Goal: Information Seeking & Learning: Compare options

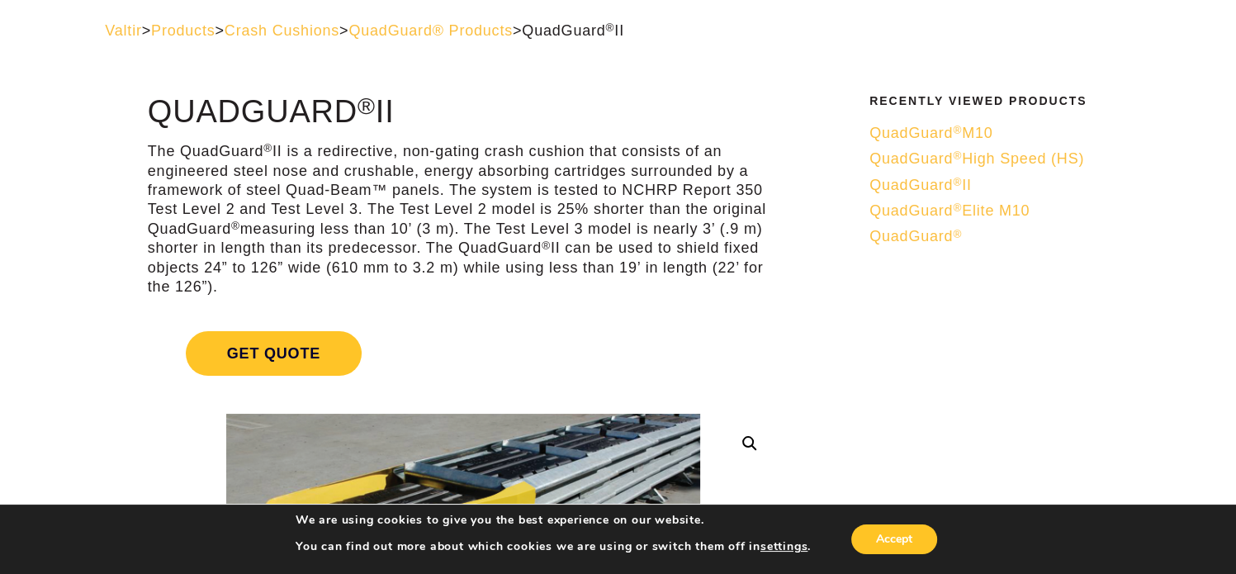
scroll to position [54, 0]
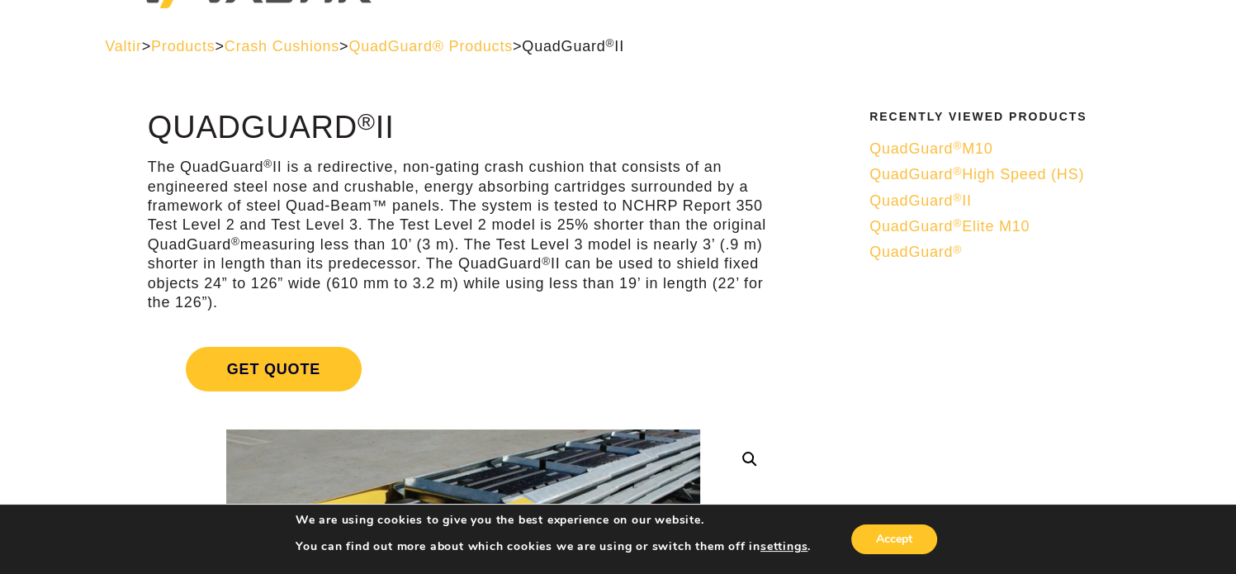
click at [980, 227] on span "QuadGuard ® Elite M10" at bounding box center [949, 226] width 160 height 17
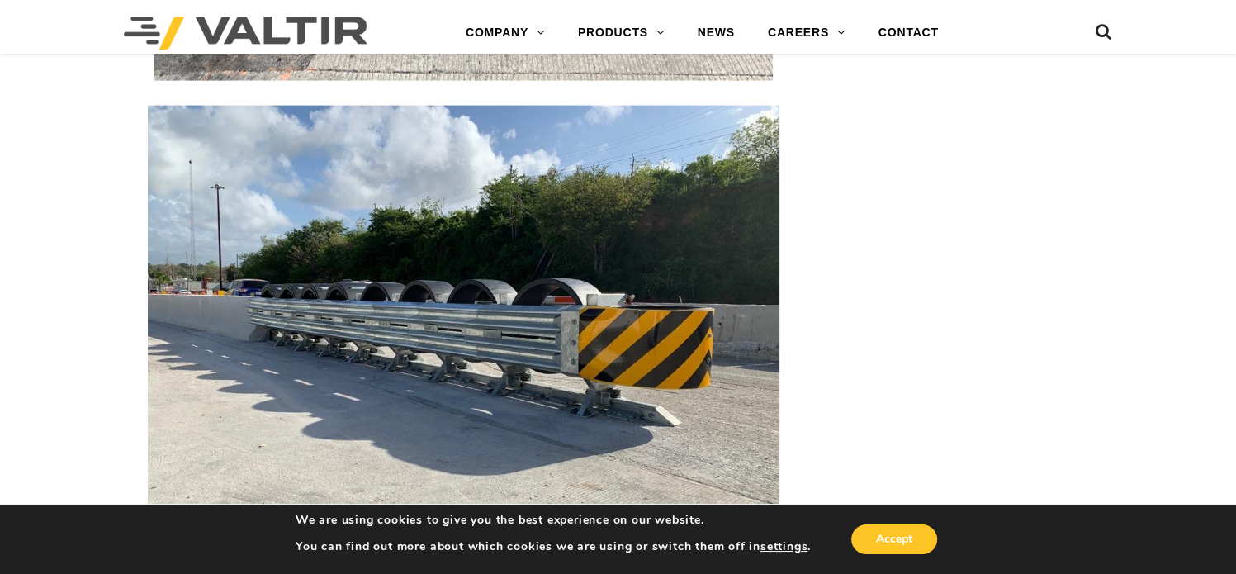
scroll to position [3564, 0]
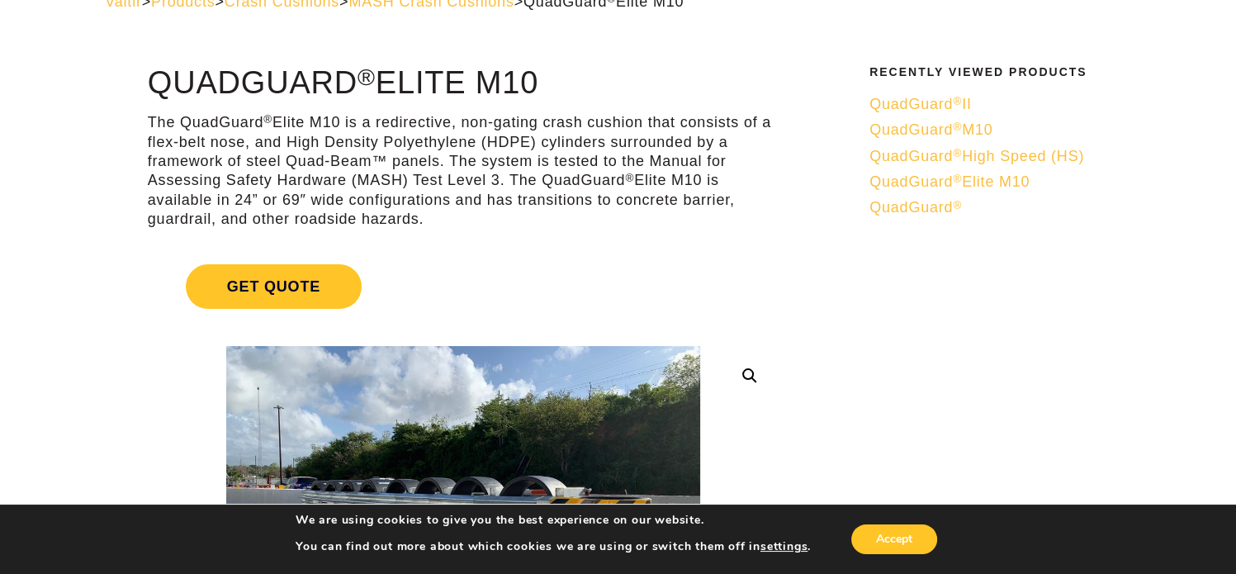
scroll to position [0, 0]
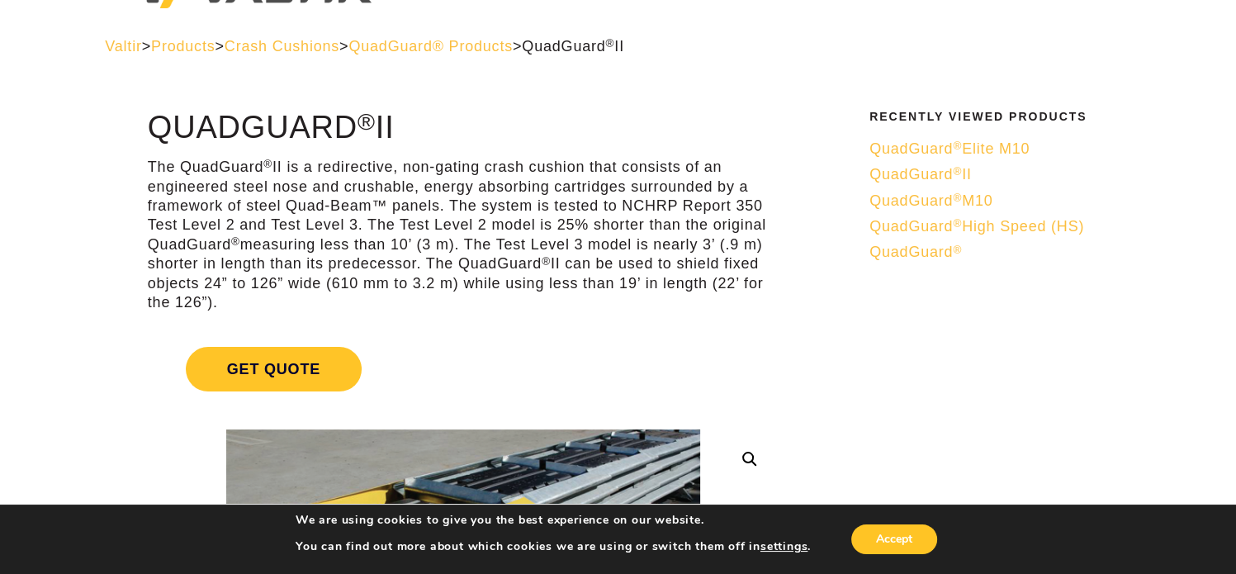
click at [991, 229] on span "QuadGuard ® High Speed (HS)" at bounding box center [976, 226] width 215 height 17
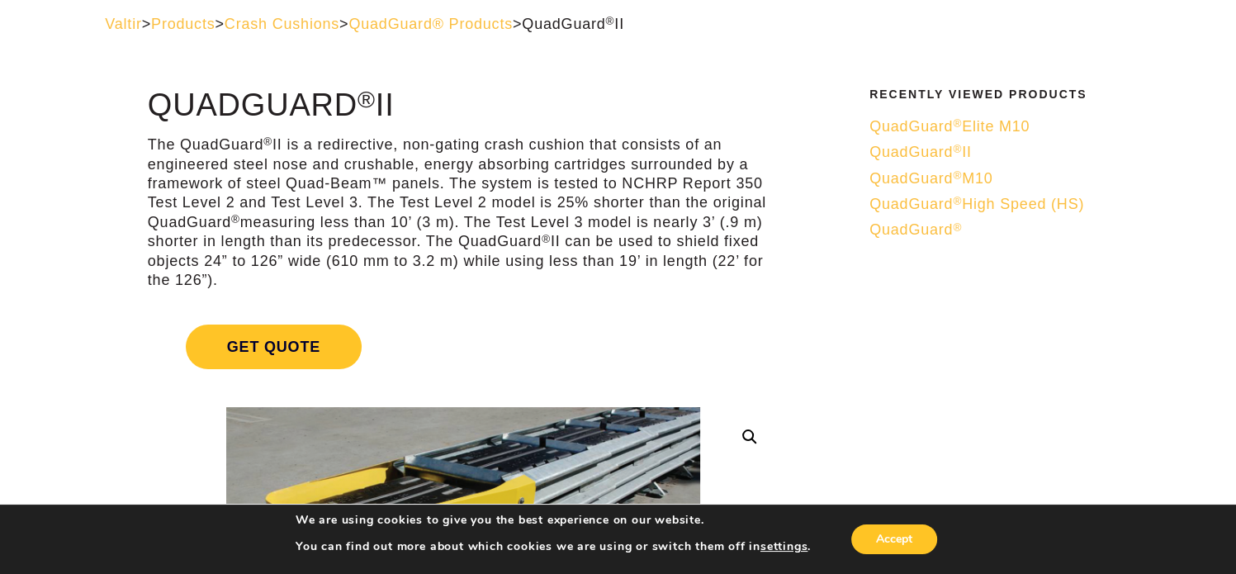
scroll to position [55, 0]
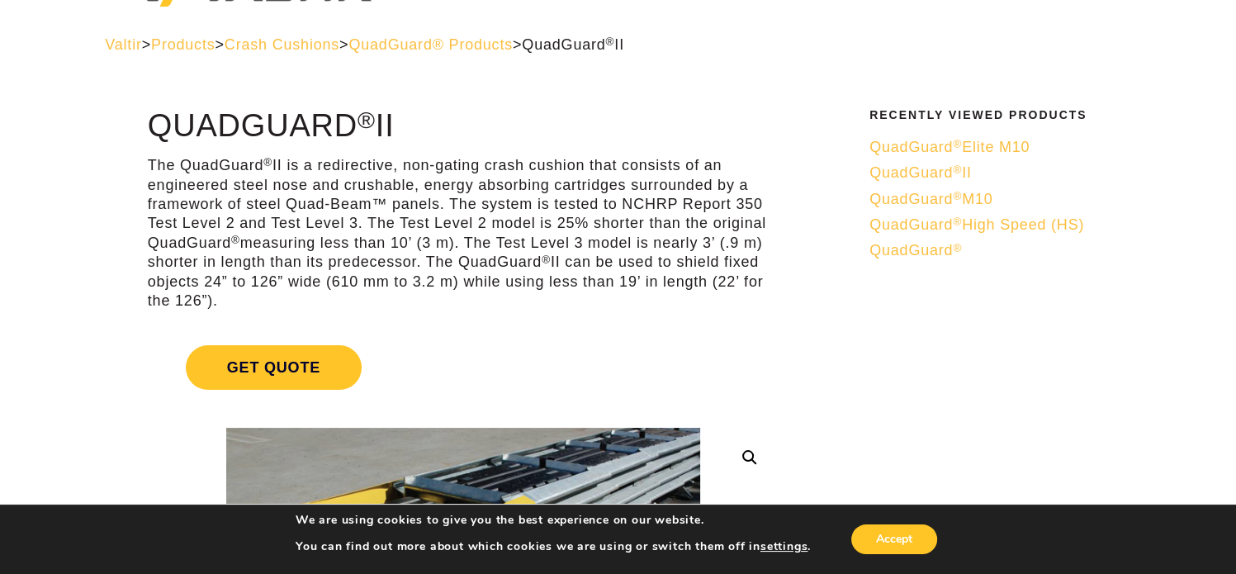
click at [1014, 61] on div "Valtir > Products > Crash Cushions > QuadGuard® Products > QuadGuard ® II" at bounding box center [617, 58] width 1051 height 44
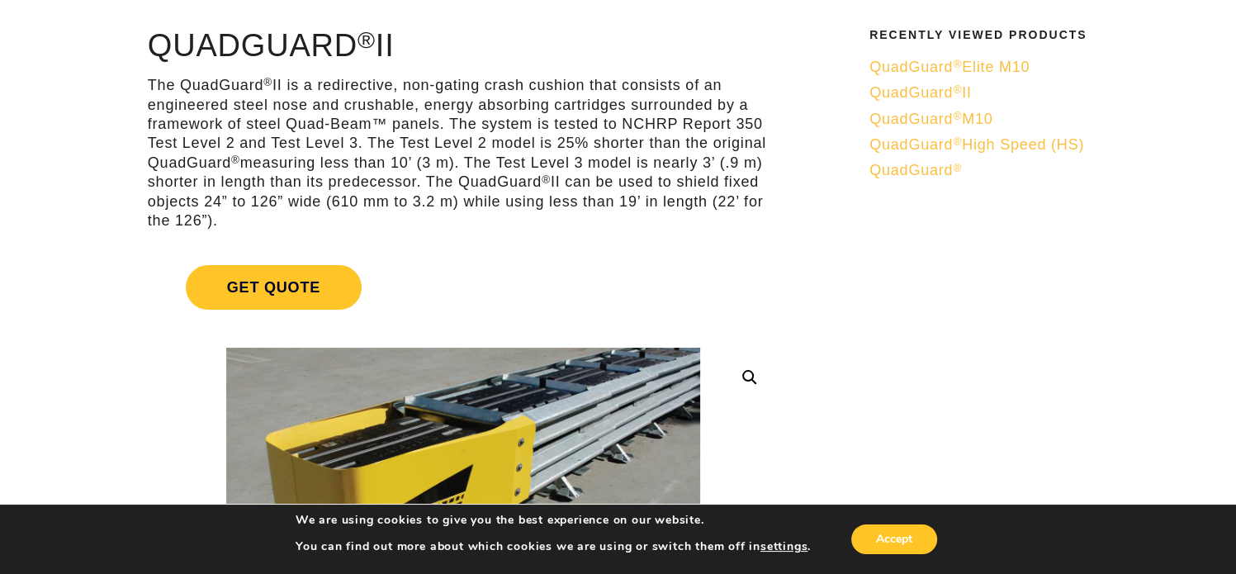
scroll to position [0, 0]
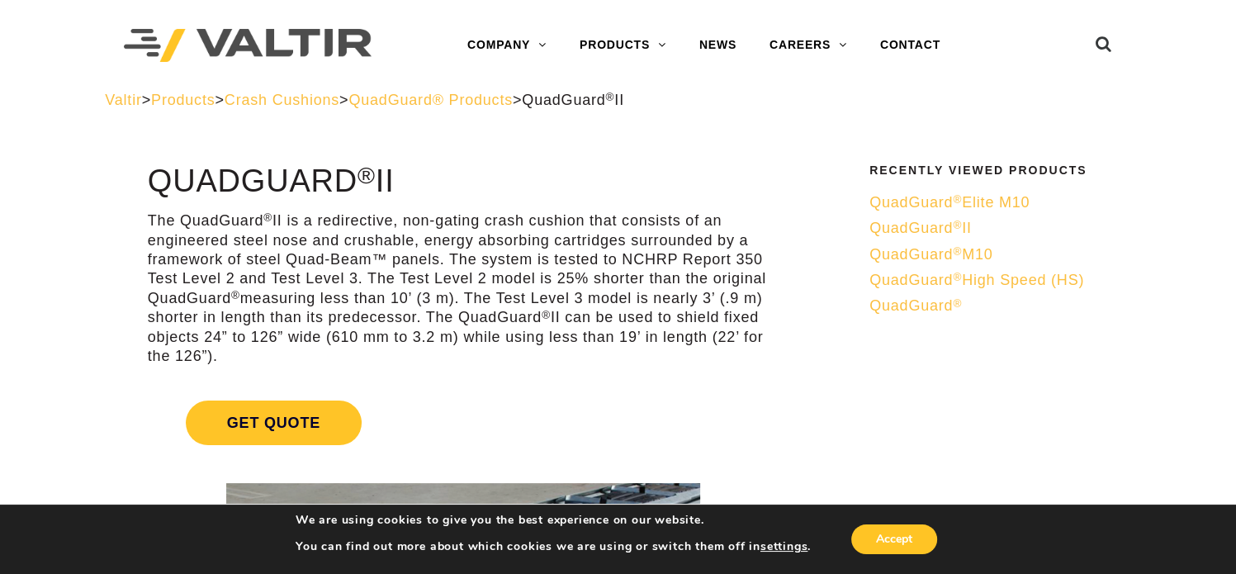
click at [935, 306] on span "QuadGuard ®" at bounding box center [915, 305] width 92 height 17
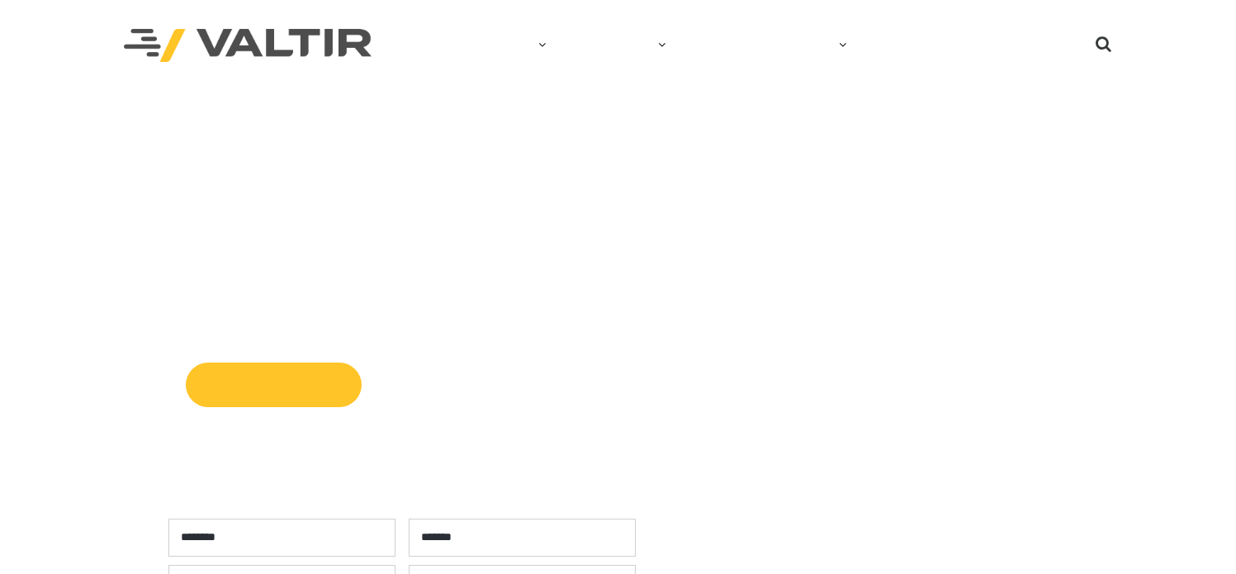
select select "**********"
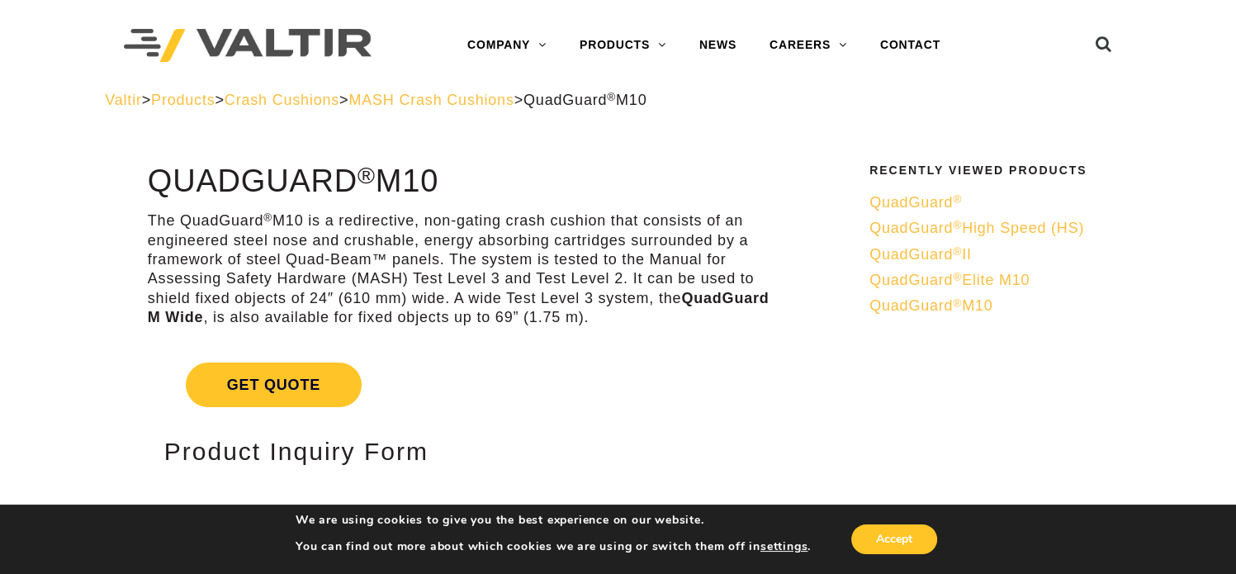
scroll to position [522, 0]
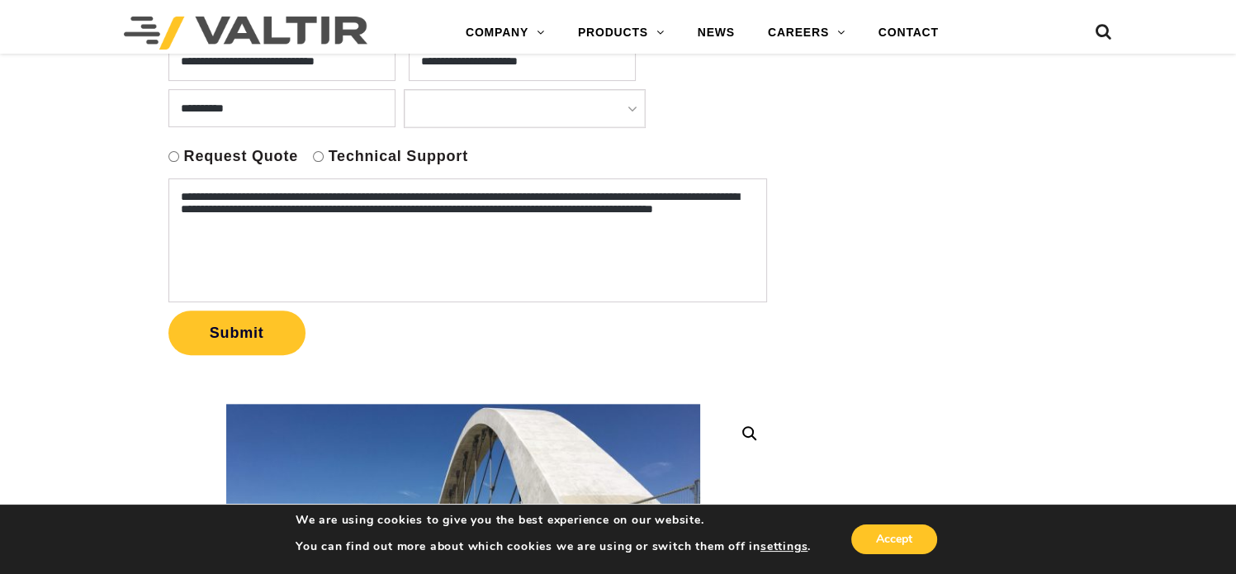
scroll to position [99, 0]
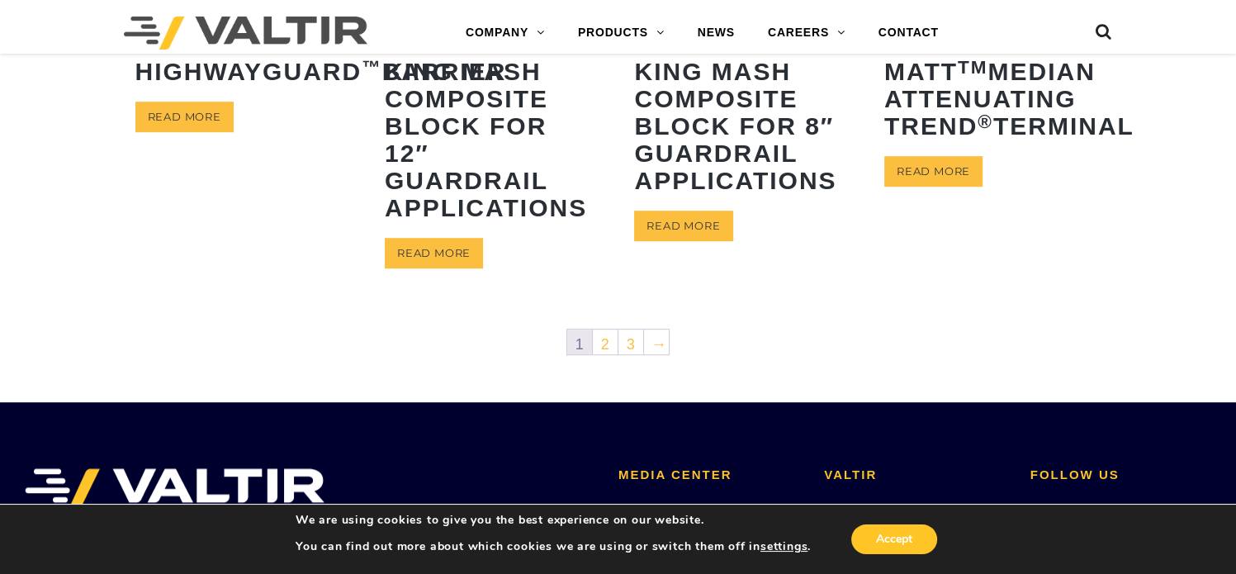
scroll to position [951, 0]
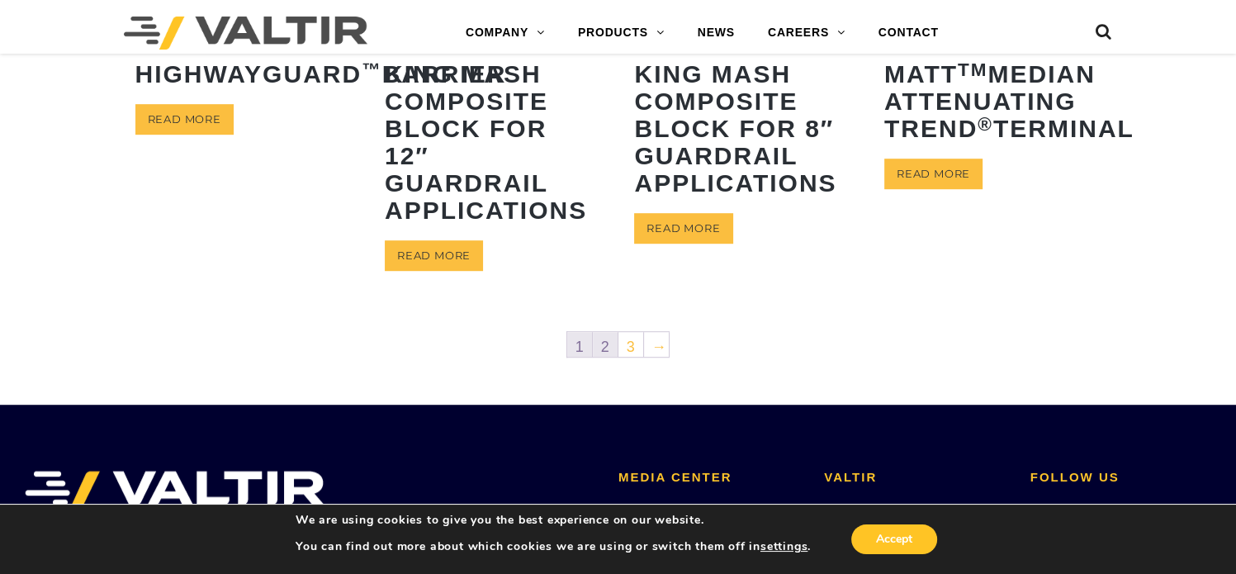
click at [608, 350] on link "2" at bounding box center [605, 344] width 25 height 25
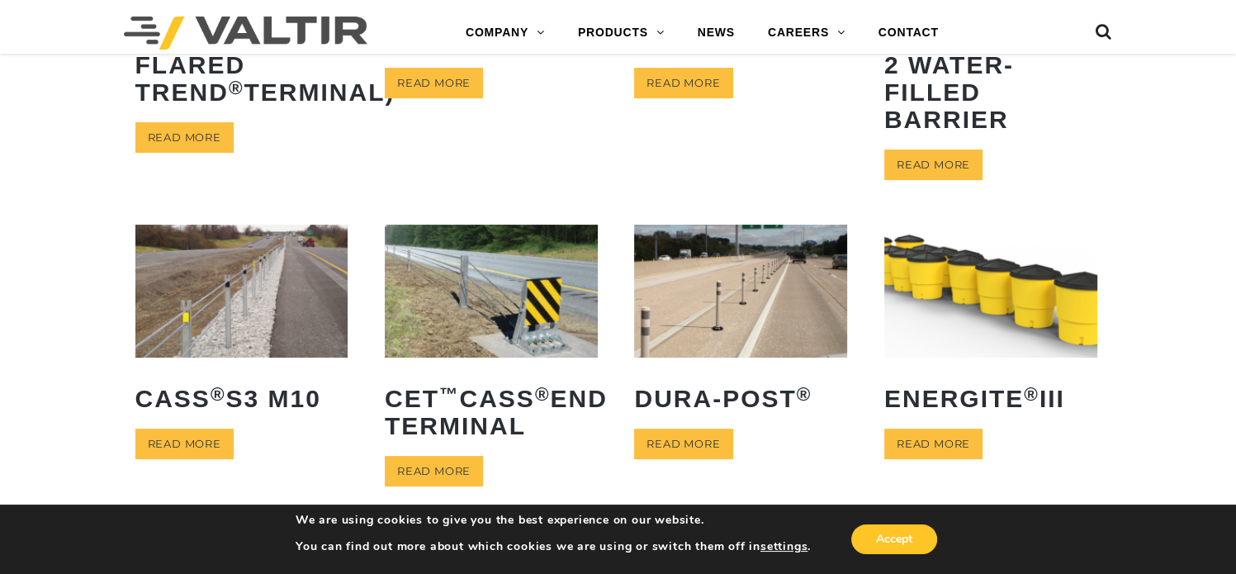
scroll to position [329, 0]
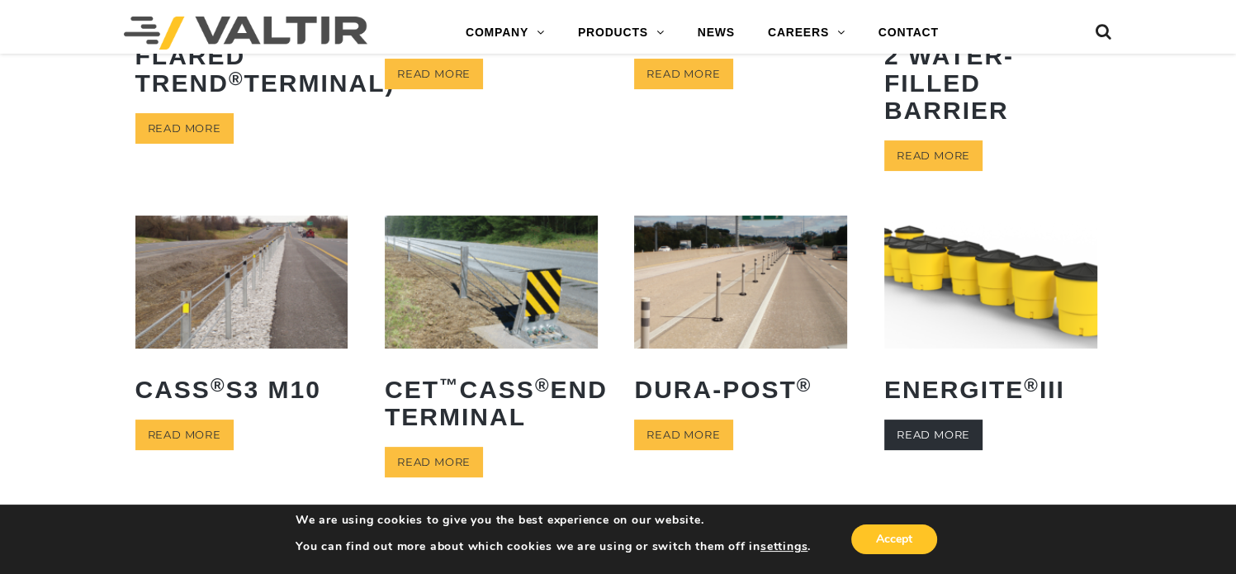
click at [973, 430] on link "Read more" at bounding box center [933, 434] width 98 height 31
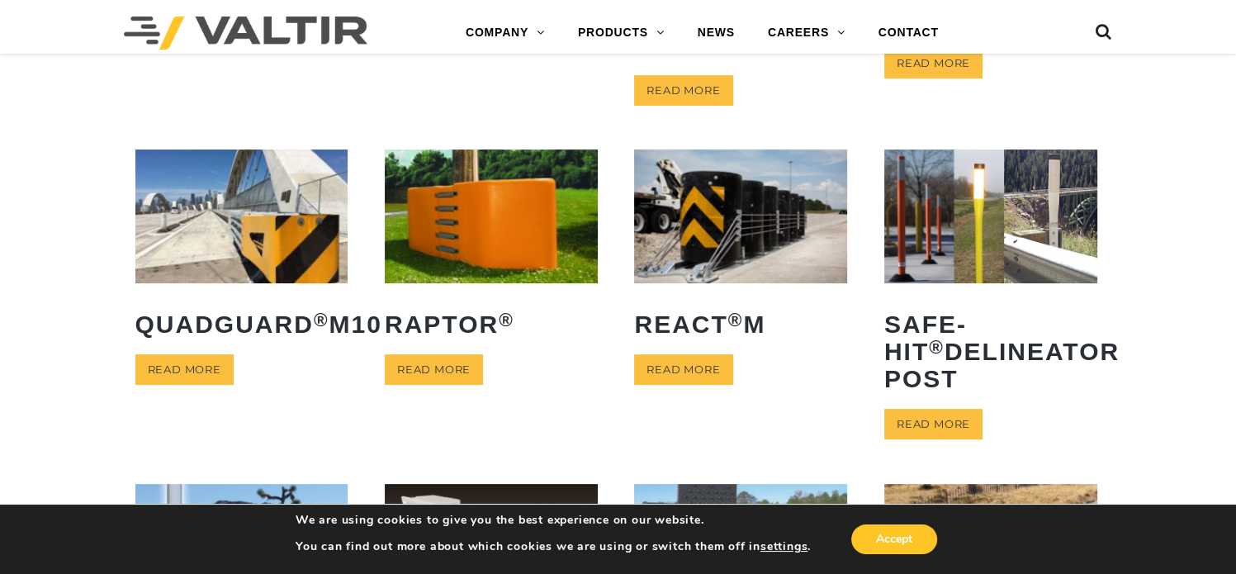
scroll to position [386, 0]
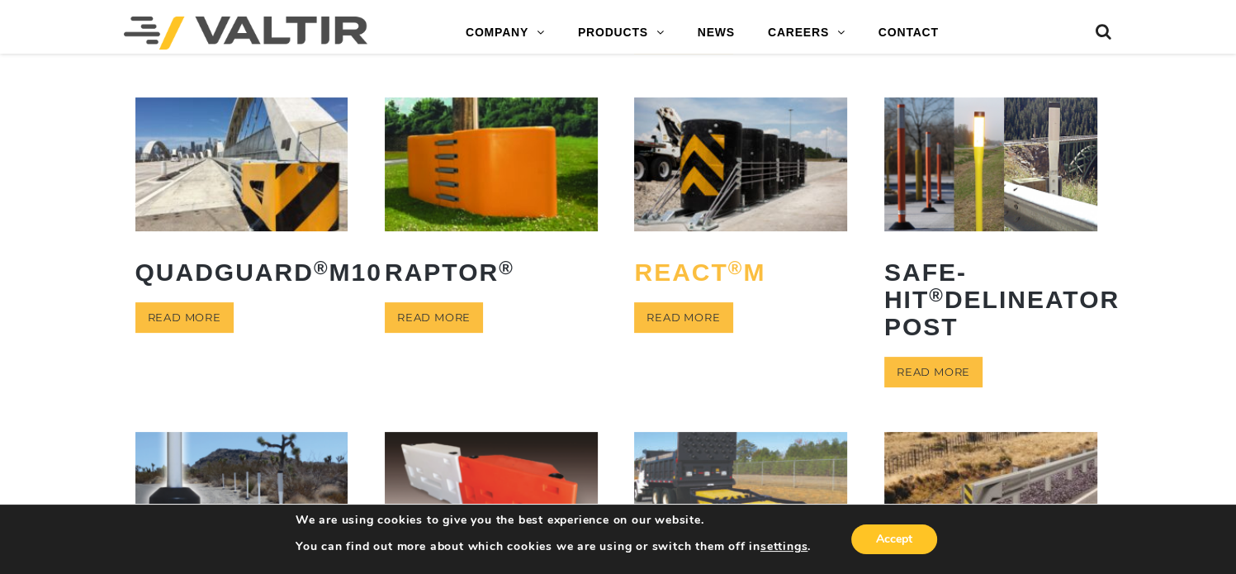
click at [703, 298] on h2 "REACT ® M" at bounding box center [740, 272] width 213 height 52
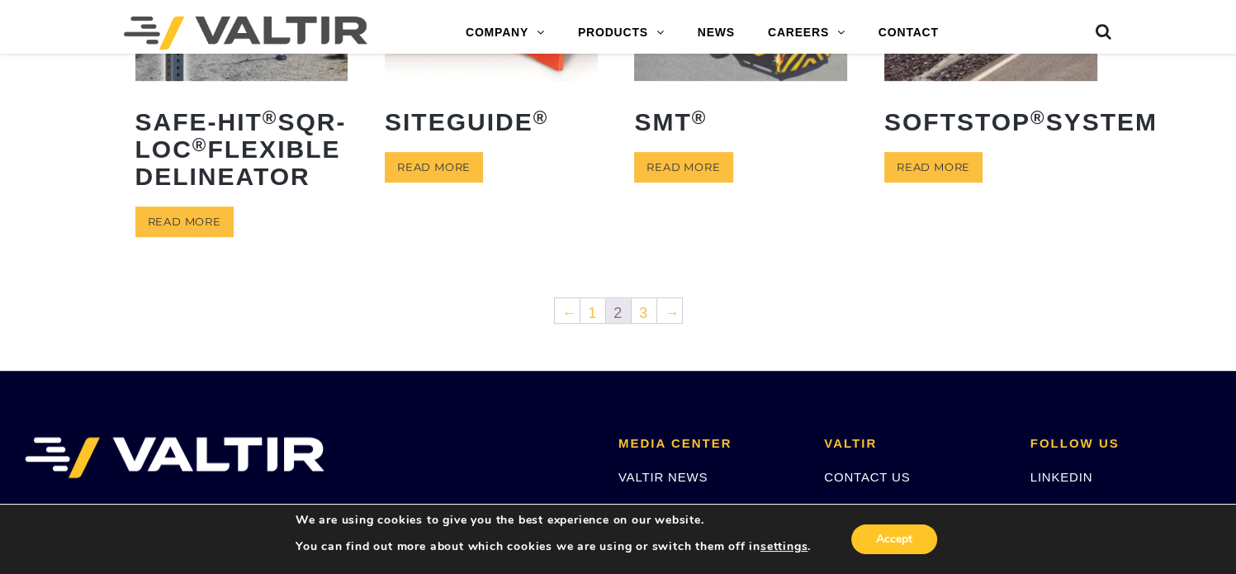
scroll to position [904, 0]
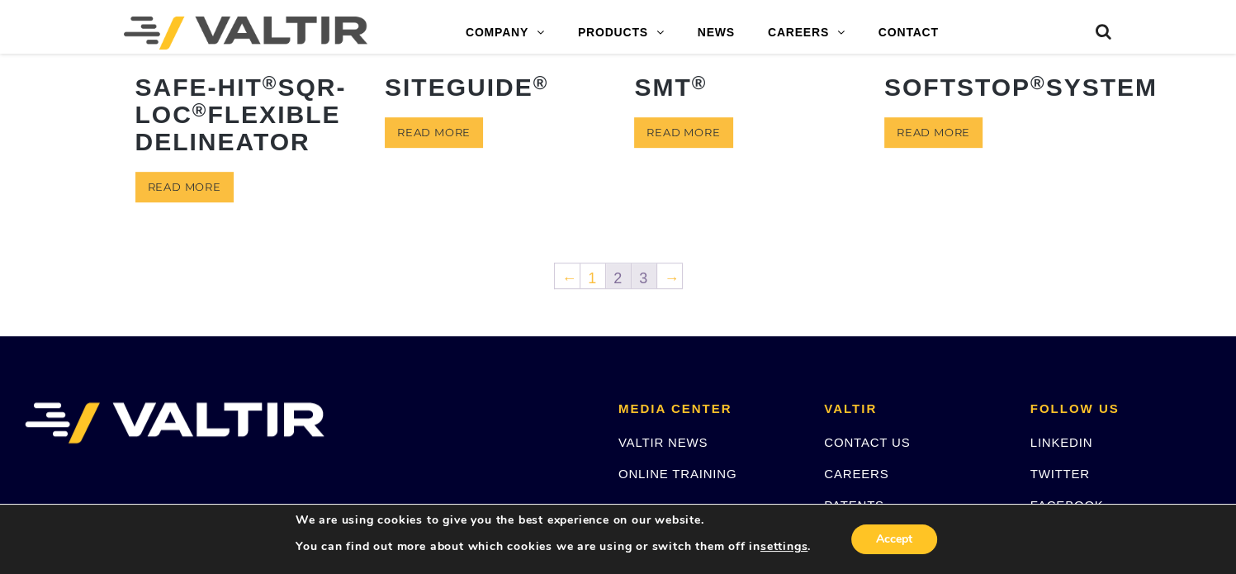
click at [639, 288] on link "3" at bounding box center [644, 275] width 25 height 25
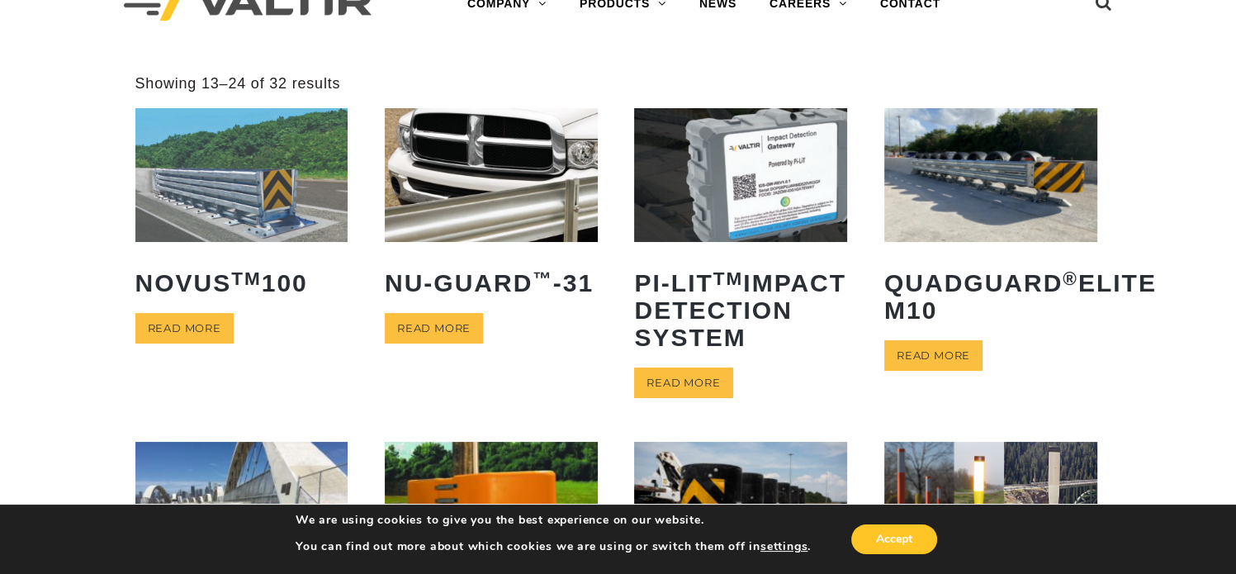
scroll to position [0, 0]
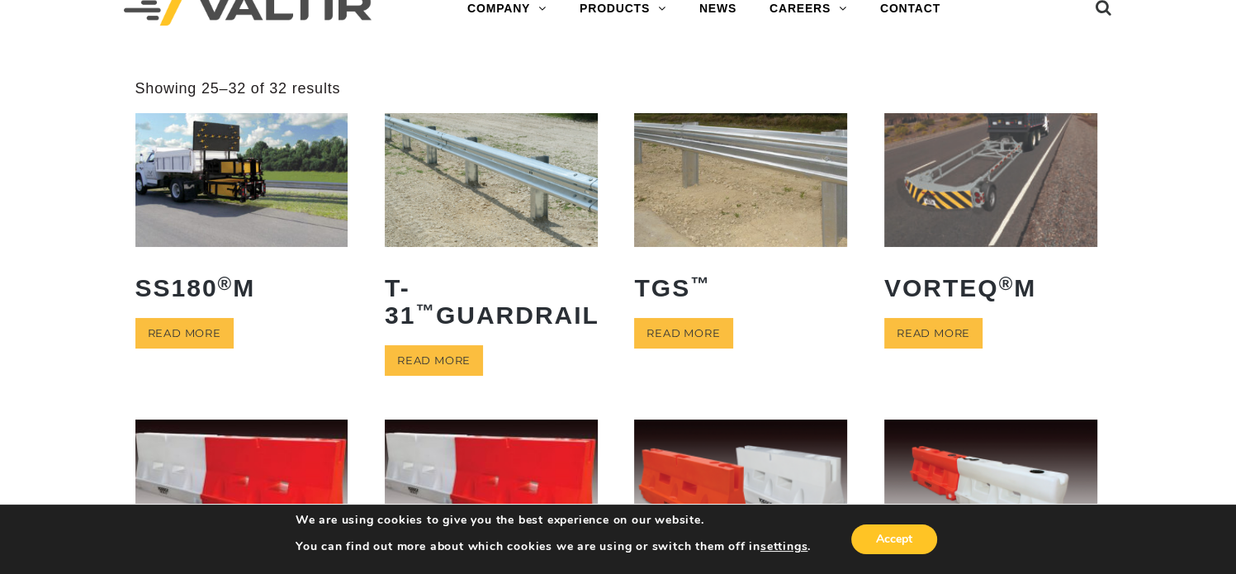
scroll to position [38, 0]
